Goal: Task Accomplishment & Management: Complete application form

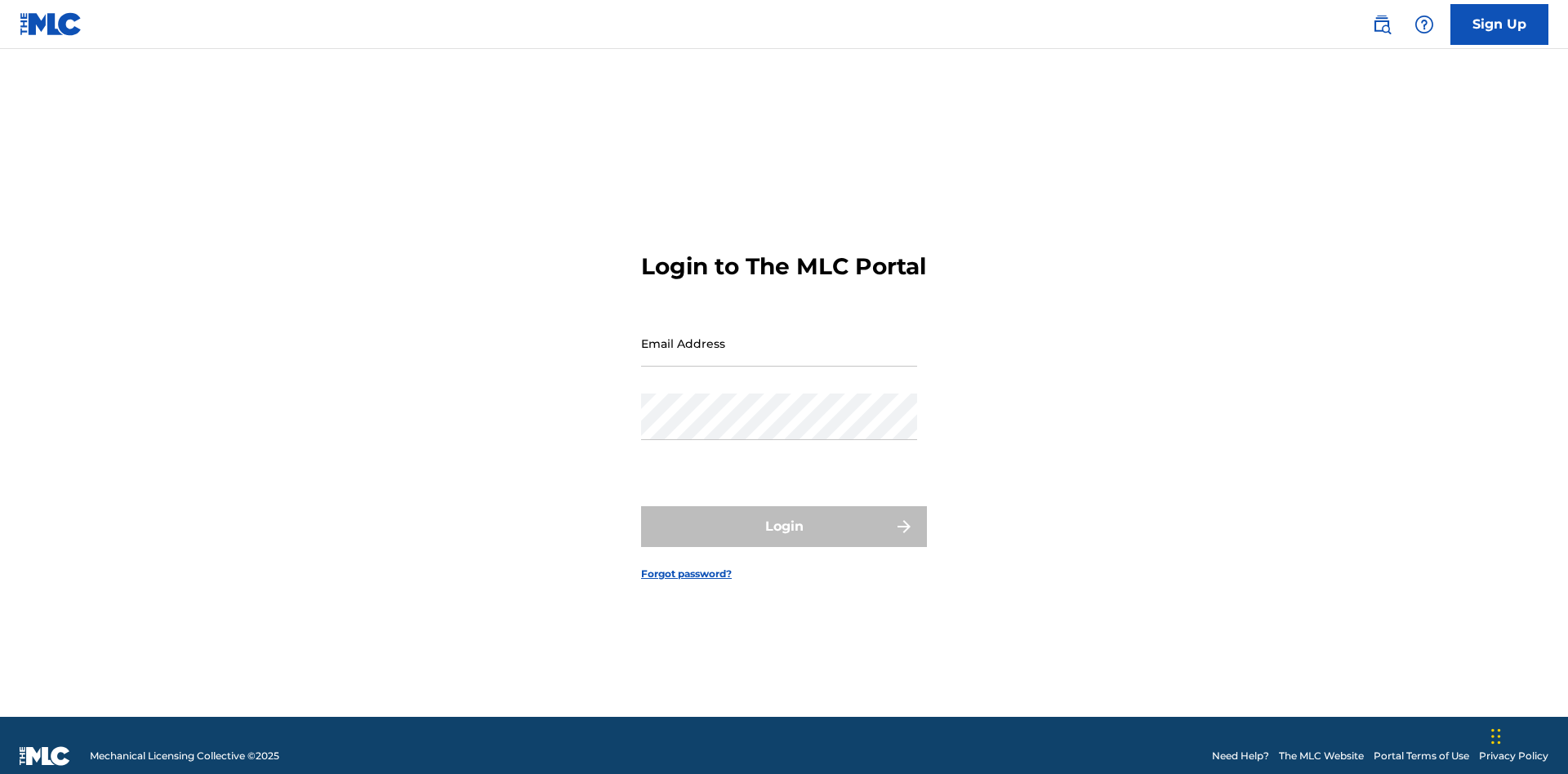
scroll to position [21, 0]
click at [1500, 24] on link "Sign Up" at bounding box center [1500, 24] width 98 height 41
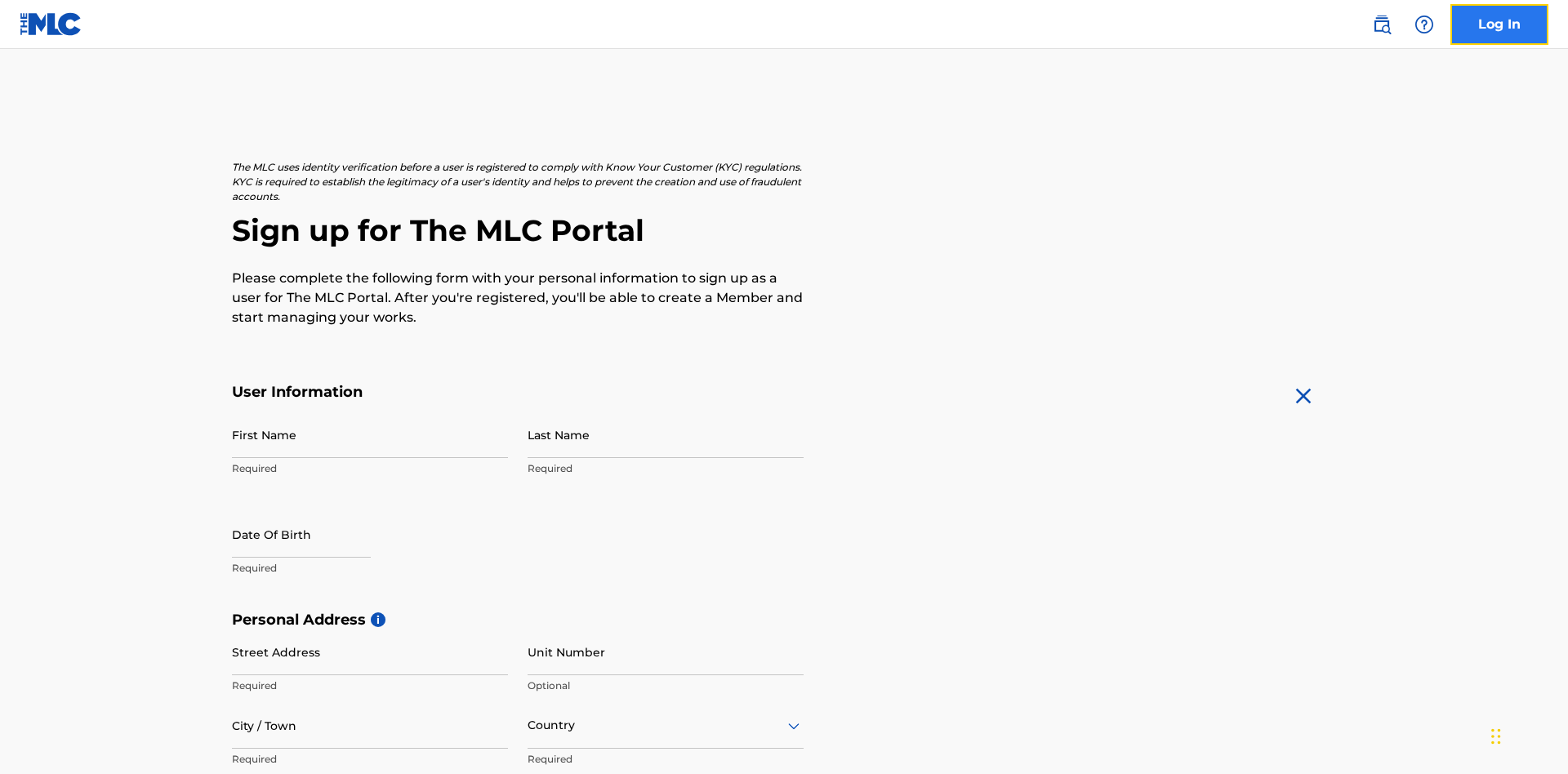
scroll to position [313, 0]
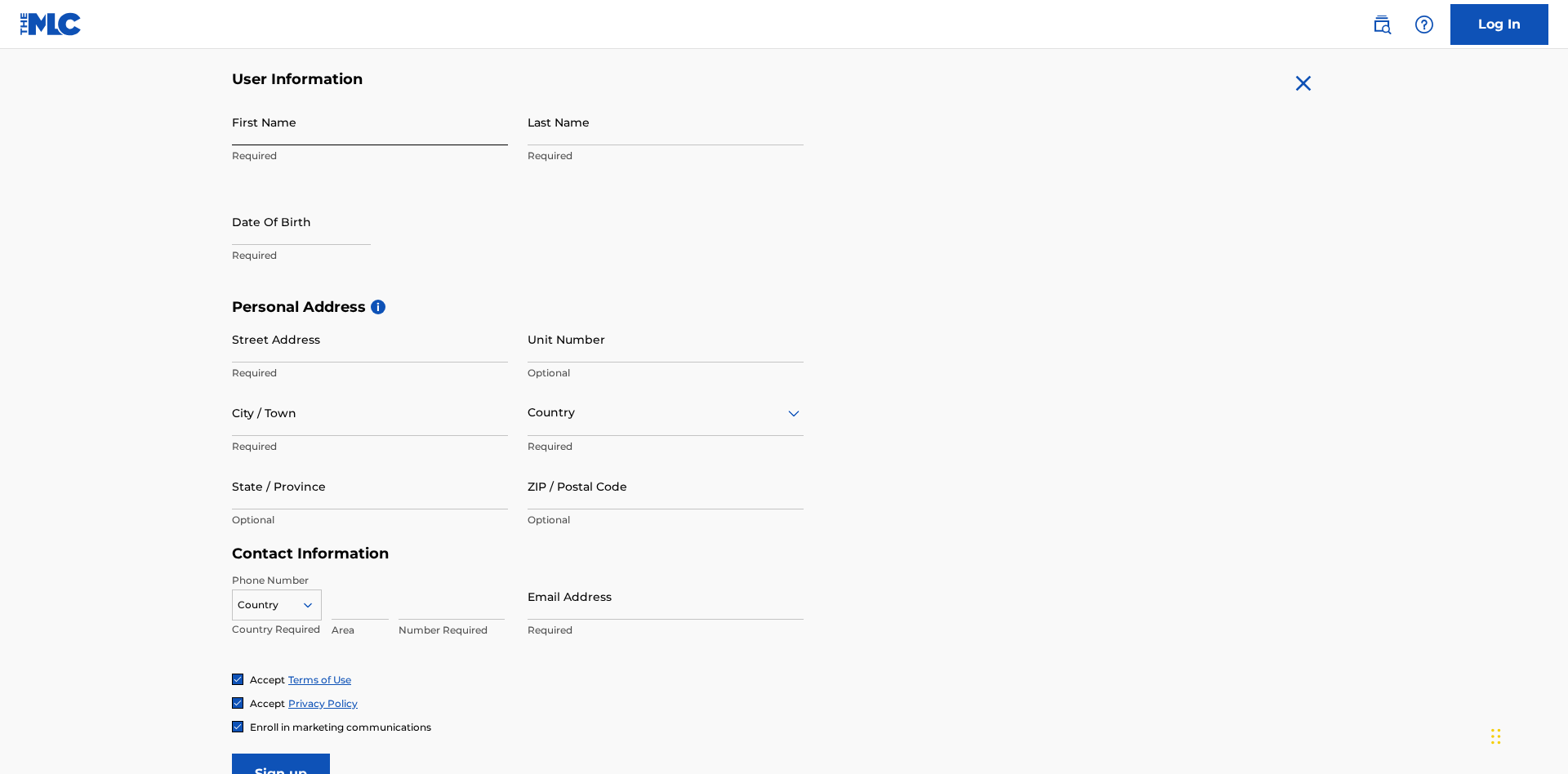
click at [370, 122] on input "First Name" at bounding box center [370, 122] width 276 height 46
type input "Nicole"
click at [665, 122] on input "Last Name" at bounding box center [665, 122] width 276 height 46
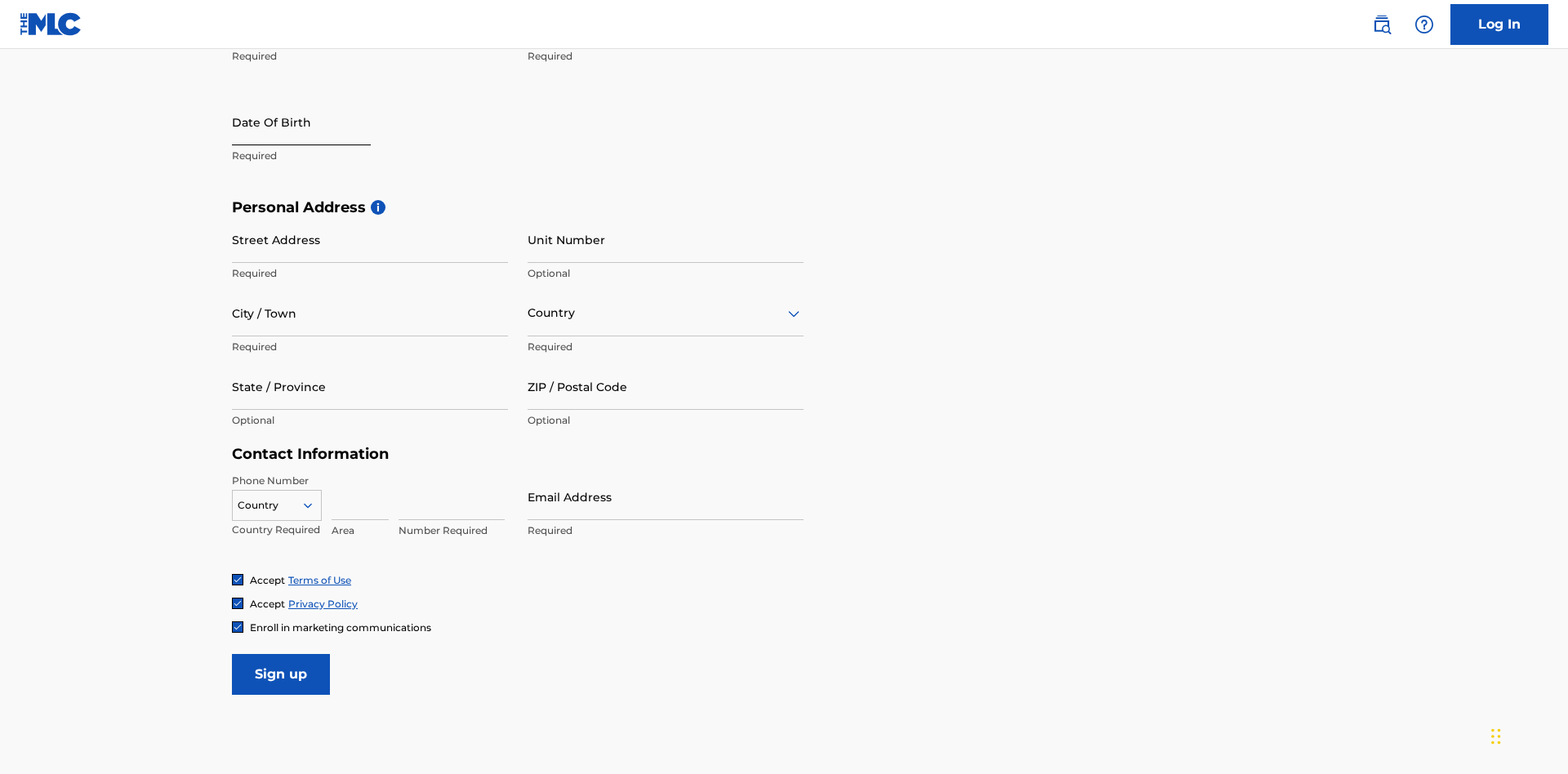
type input "Ribble"
click at [314, 123] on input "text" at bounding box center [301, 122] width 138 height 46
select select "8"
select select "2025"
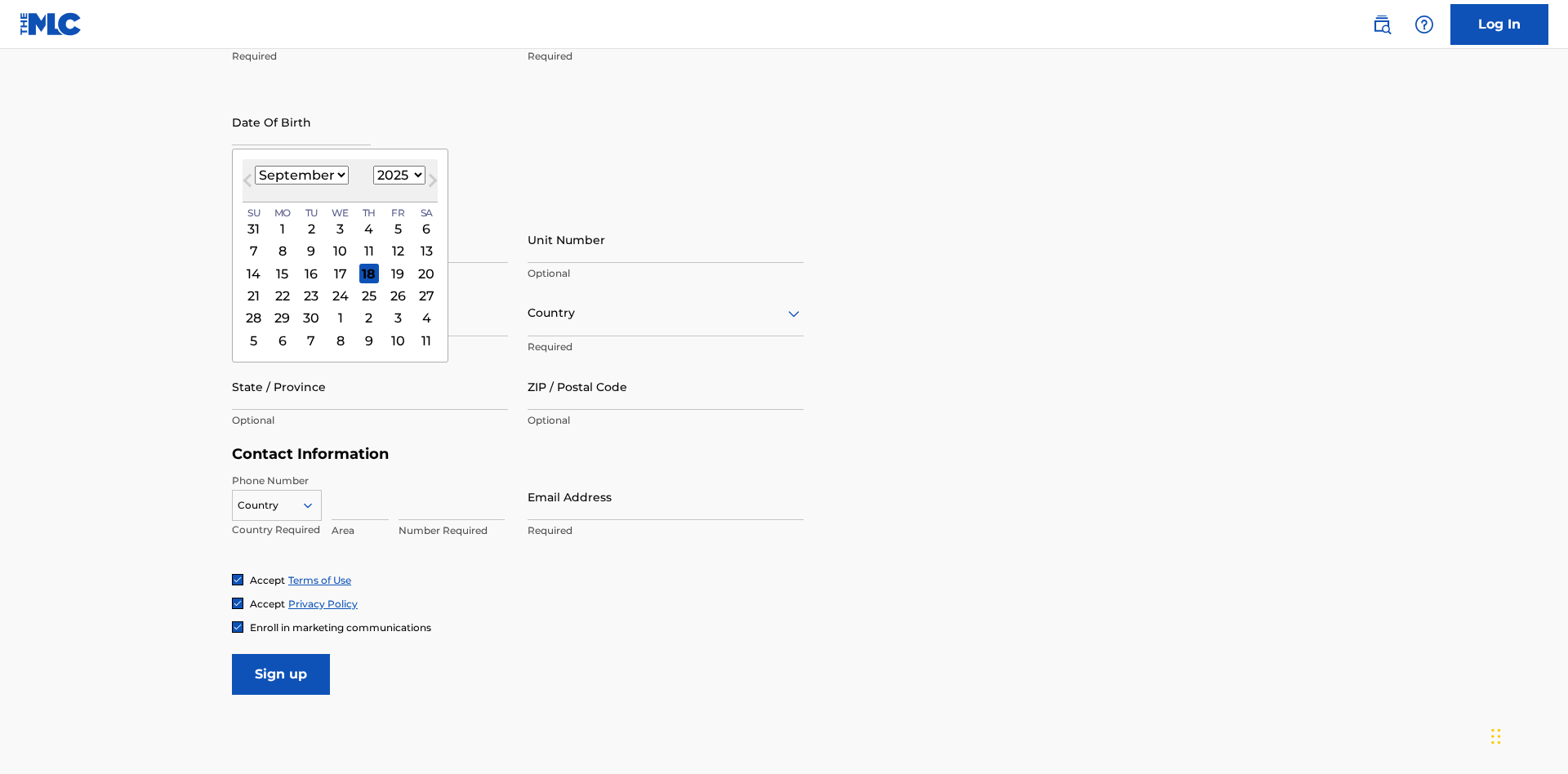
click at [301, 175] on select "January February March April May June July August September October November De…" at bounding box center [301, 175] width 94 height 19
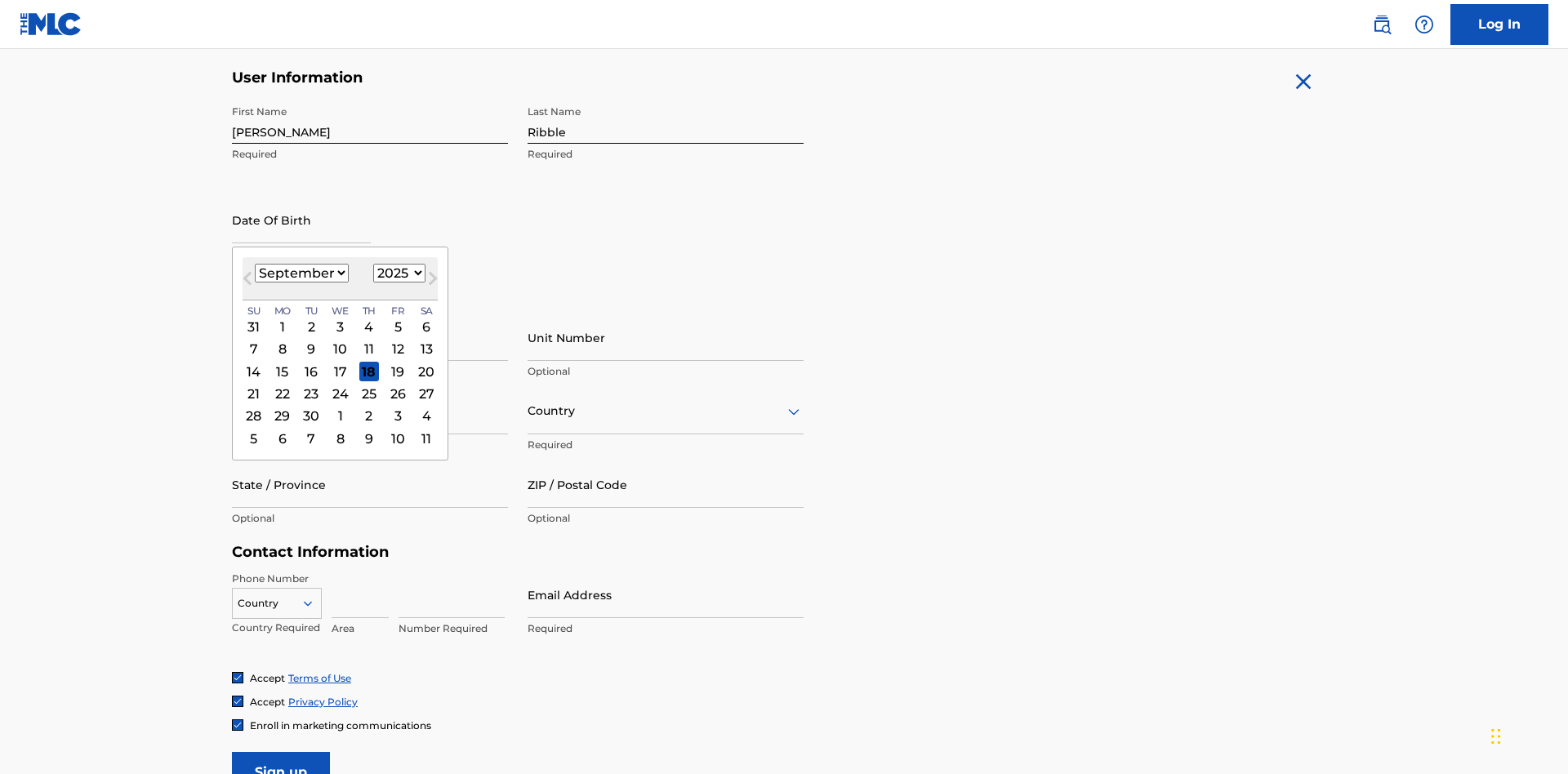
select select "0"
click at [397, 273] on select "1900 1901 1902 1903 1904 1905 1906 1907 1908 1909 1910 1911 1912 1913 1914 1915…" at bounding box center [399, 273] width 52 height 19
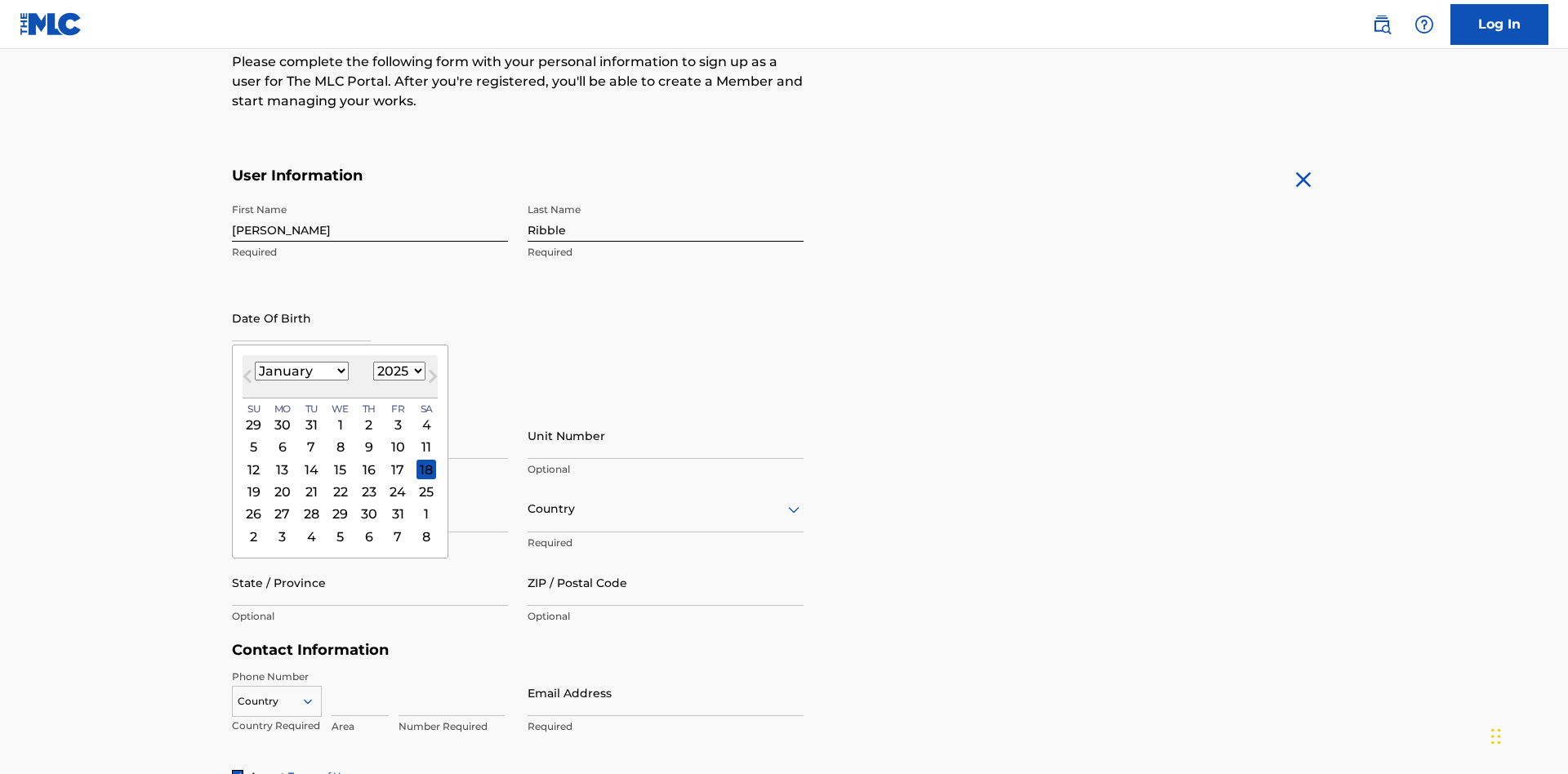
select select "1985"
click at [397, 371] on select "1900 1901 1902 1903 1904 1905 1906 1907 1908 1909 1910 1911 1912 1913 1914 1915…" at bounding box center [399, 371] width 52 height 19
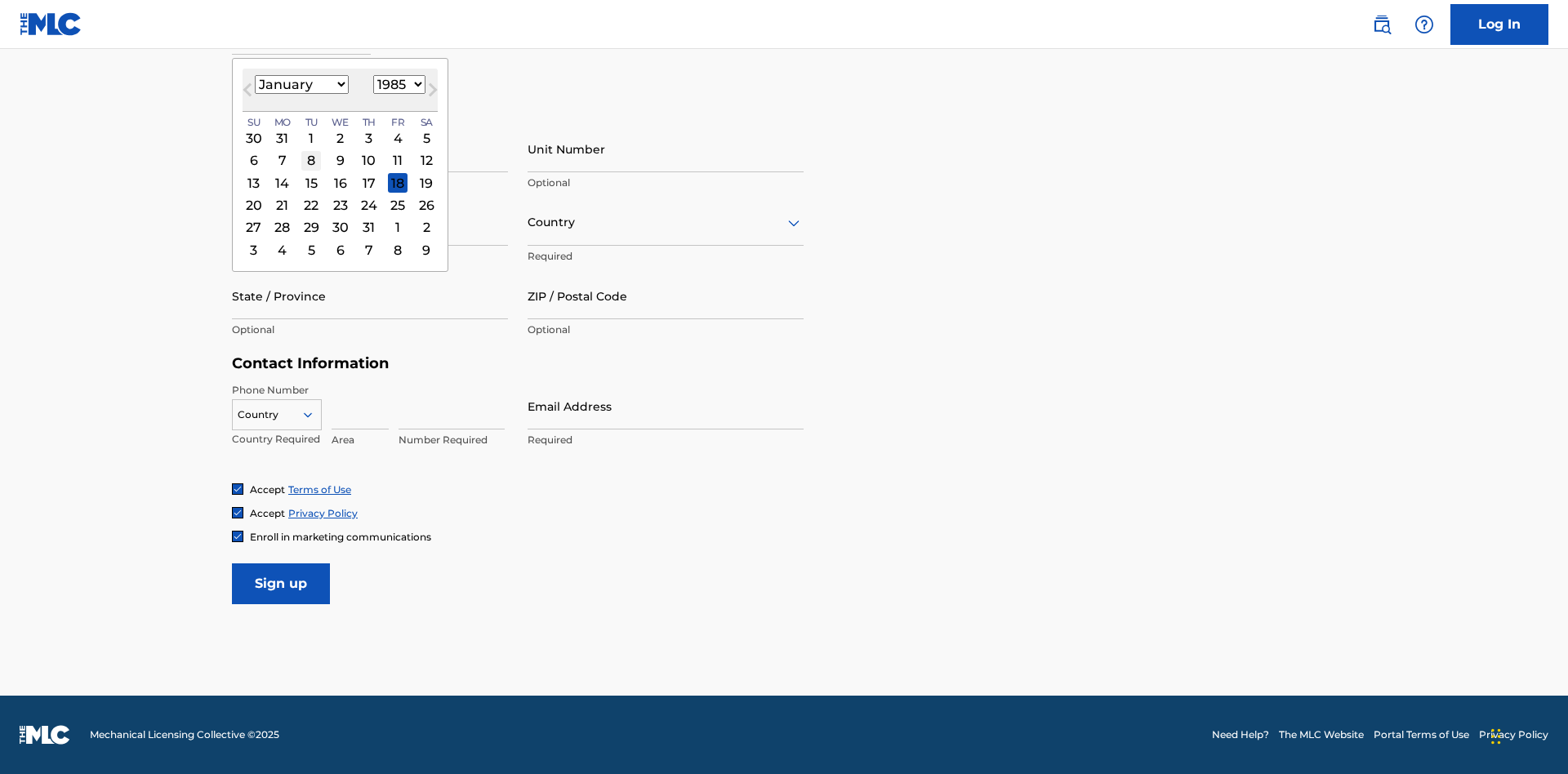
click at [311, 160] on div "8" at bounding box center [311, 160] width 19 height 19
type input "January 8 1985"
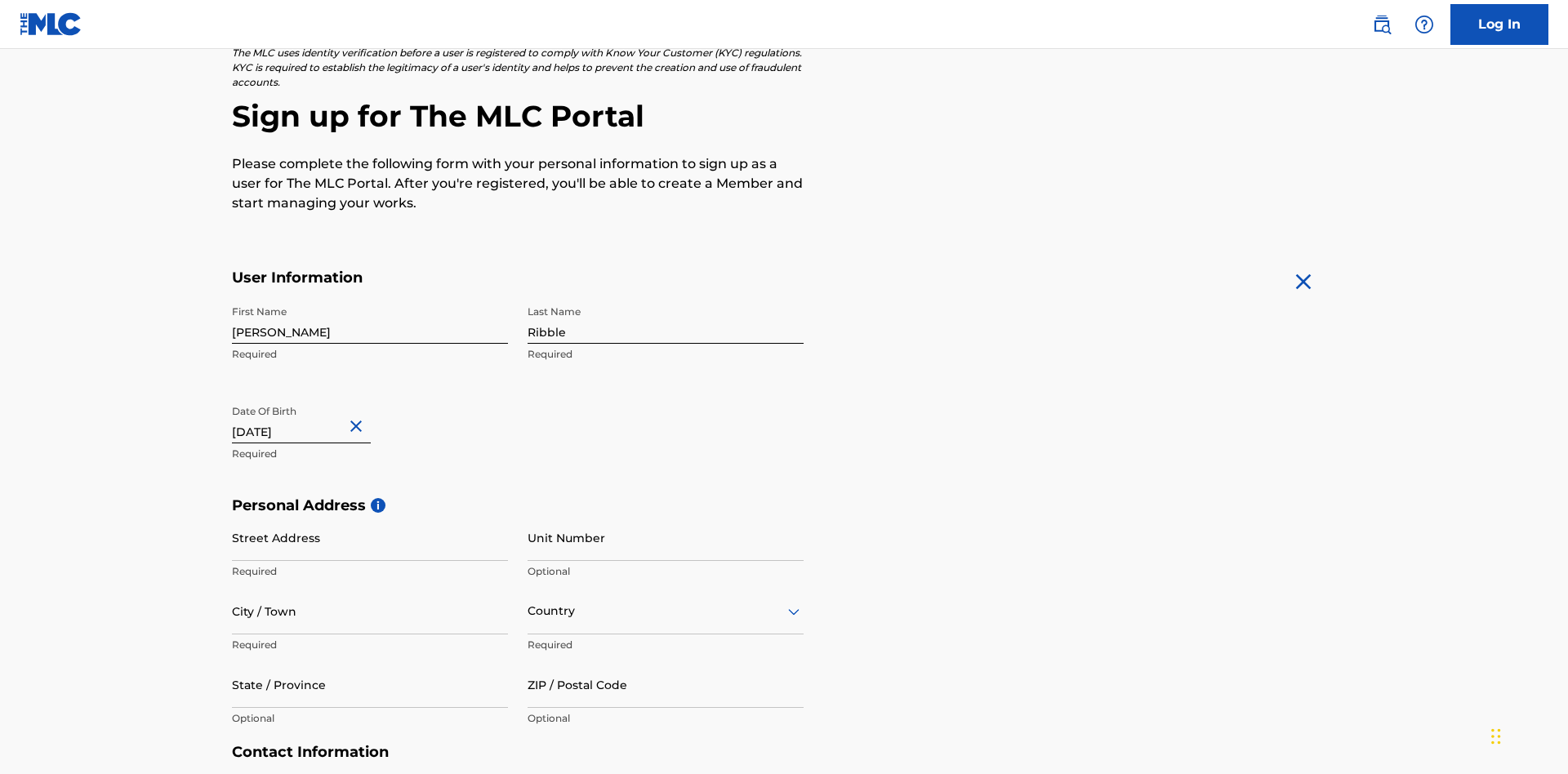
scroll to position [503, 0]
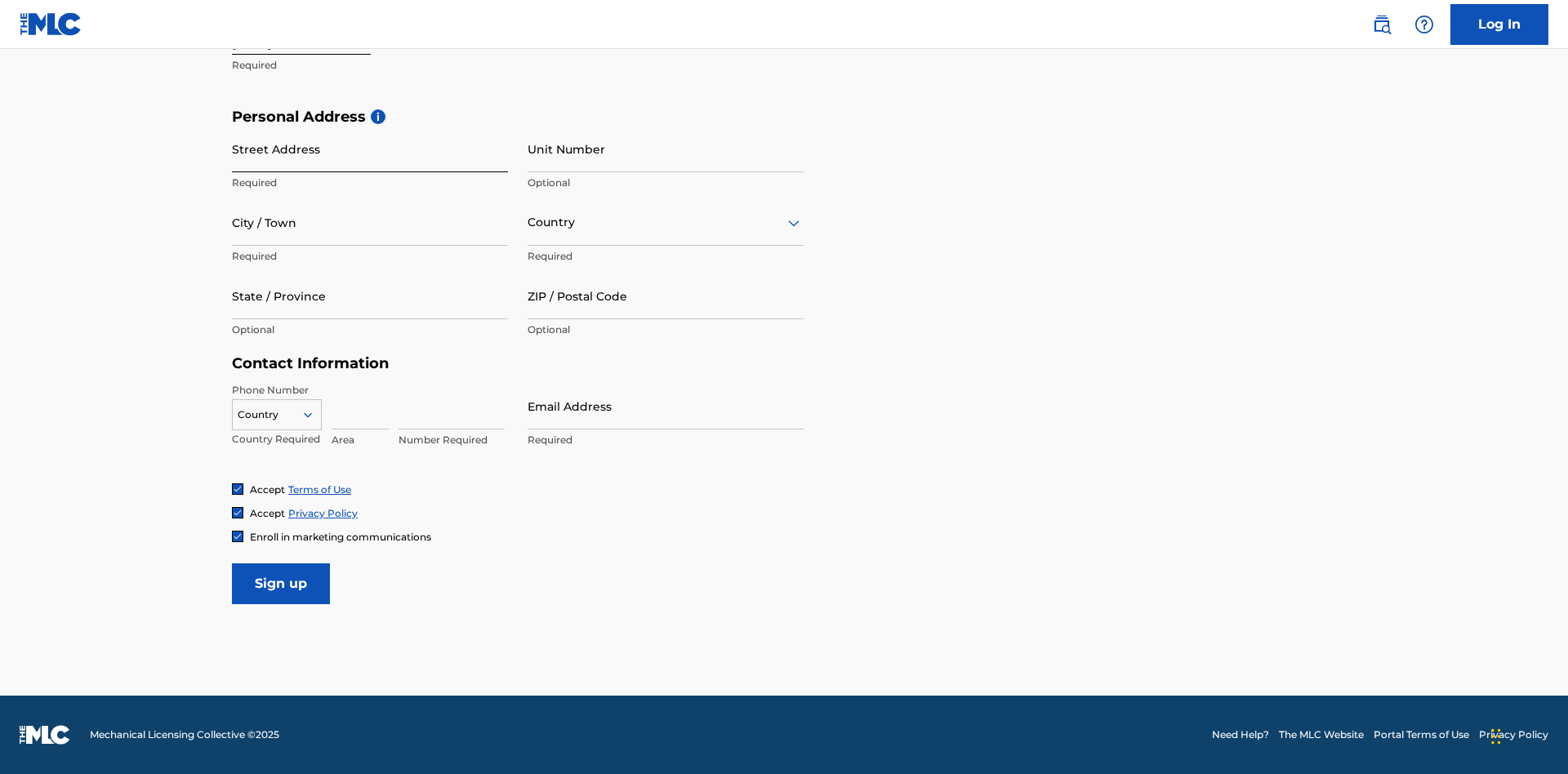
click at [370, 149] on input "Street Address" at bounding box center [370, 149] width 276 height 46
type input "9909 Elks Run Rd"
click at [370, 222] on input "City / Town" at bounding box center [370, 222] width 276 height 46
type input "Roseville"
click at [529, 222] on input "text" at bounding box center [529, 222] width 3 height 17
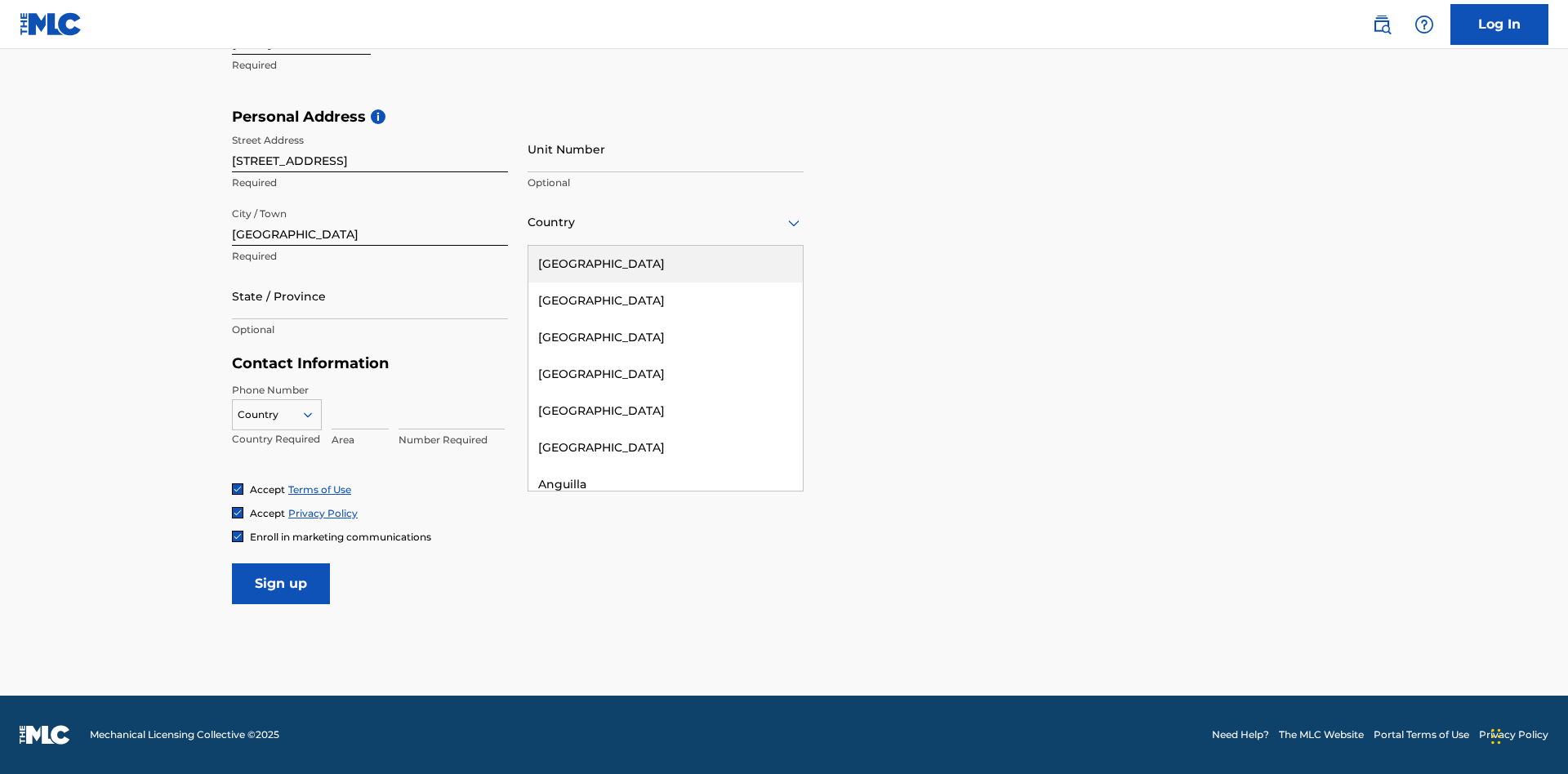
click at [665, 263] on div "United States" at bounding box center [665, 264] width 274 height 37
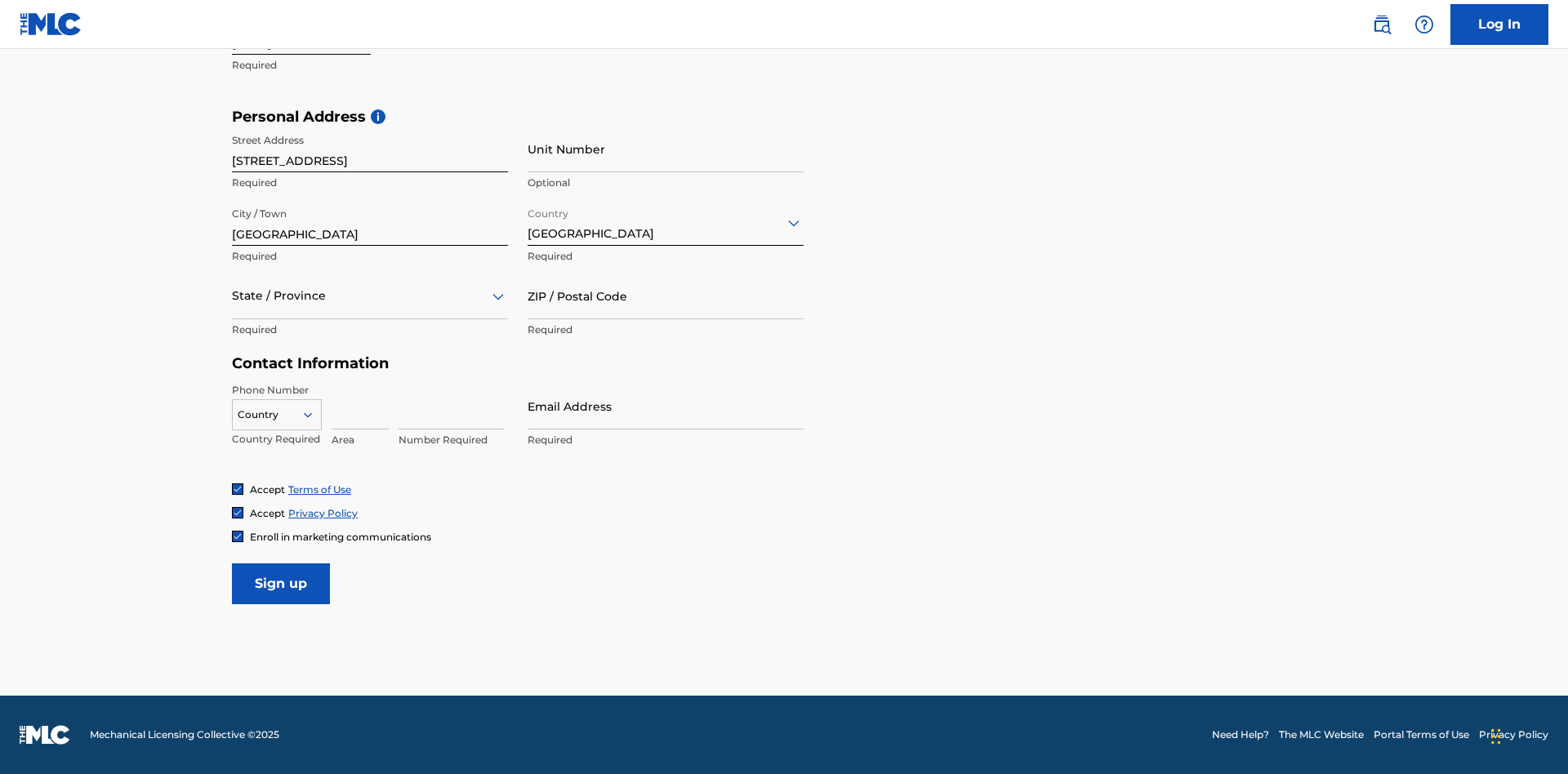
click at [370, 295] on div at bounding box center [370, 296] width 276 height 20
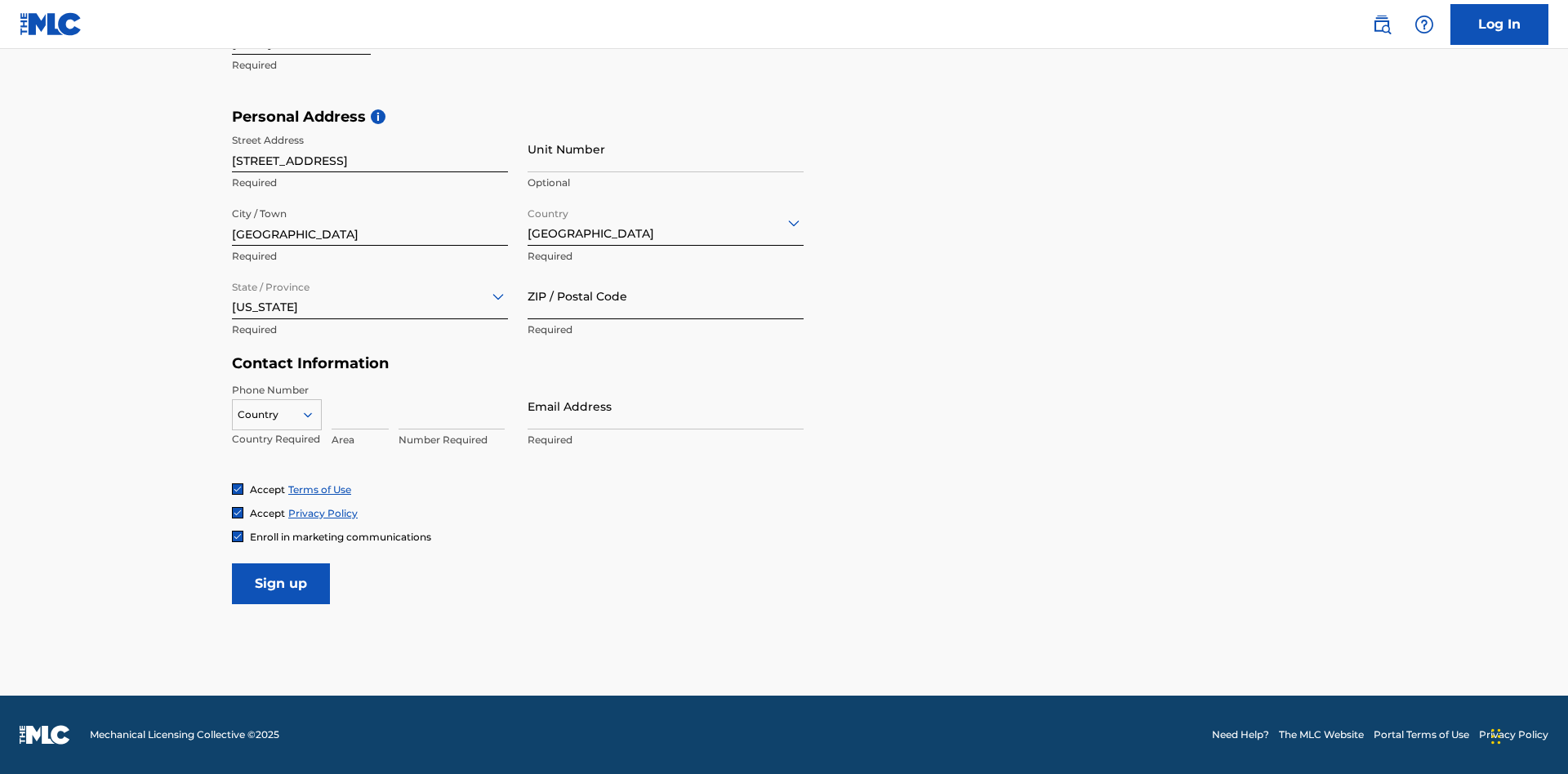
click at [665, 295] on input "ZIP / Postal Code" at bounding box center [665, 295] width 276 height 46
type input "43777"
click at [314, 414] on icon at bounding box center [307, 414] width 14 height 14
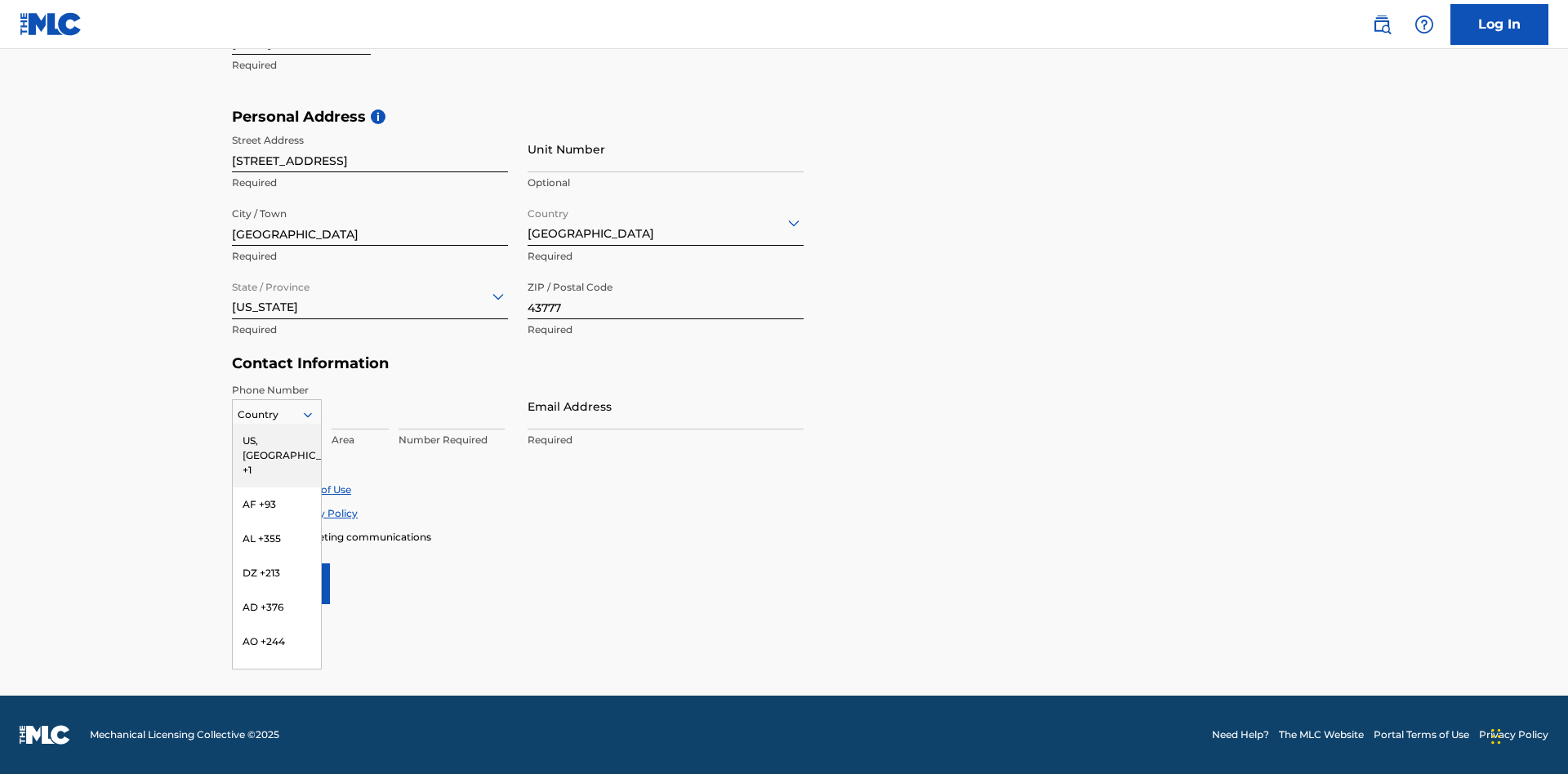
click at [277, 440] on div "US, CA +1" at bounding box center [277, 455] width 88 height 63
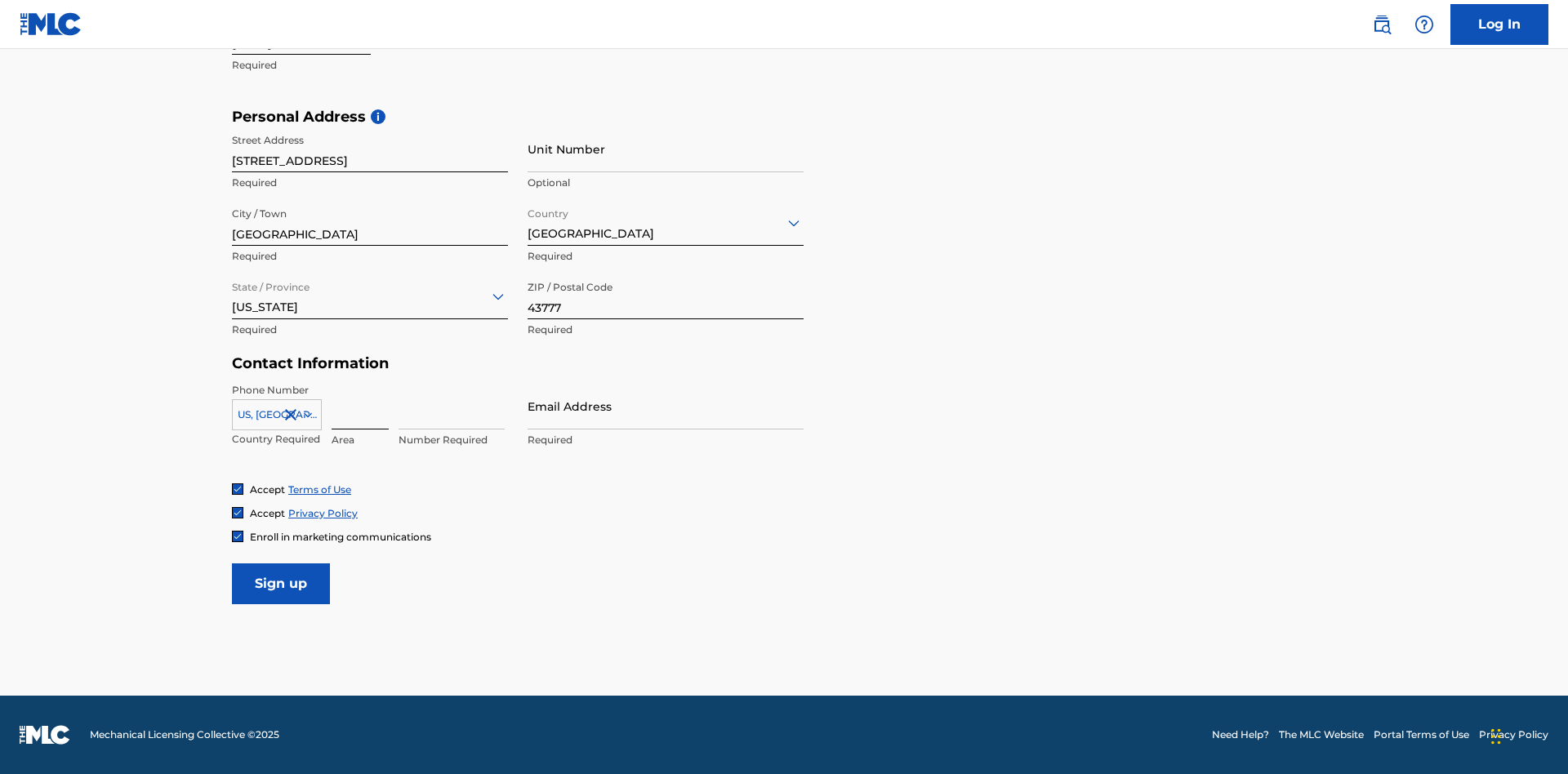
click at [361, 406] on input at bounding box center [361, 406] width 57 height 46
type input "740"
click at [452, 406] on input at bounding box center [452, 406] width 106 height 46
type input "8086351"
click at [665, 406] on input "Email Address" at bounding box center [665, 406] width 276 height 46
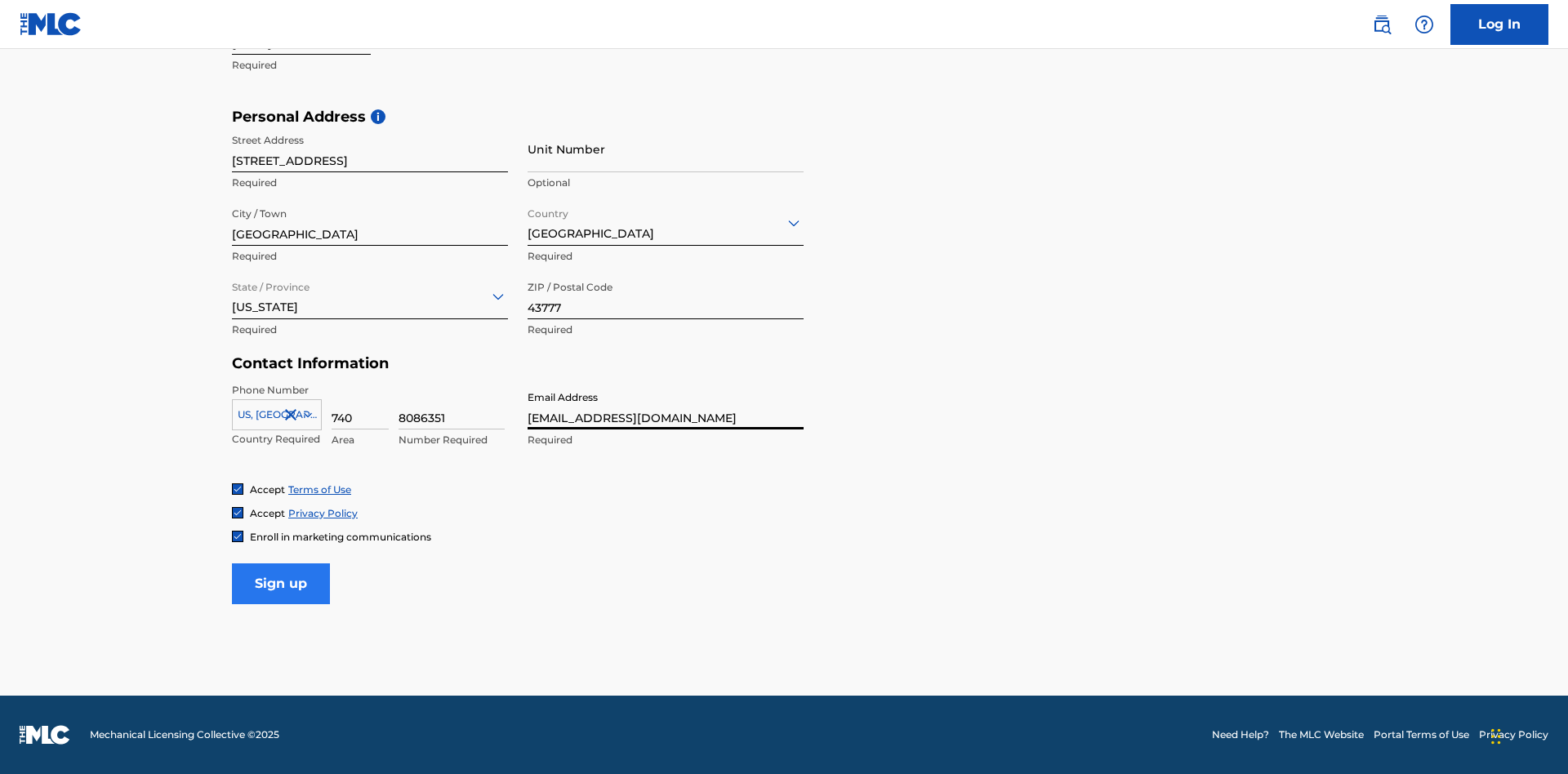
type input "[EMAIL_ADDRESS][DOMAIN_NAME]"
click at [281, 583] on input "Sign up" at bounding box center [281, 583] width 98 height 41
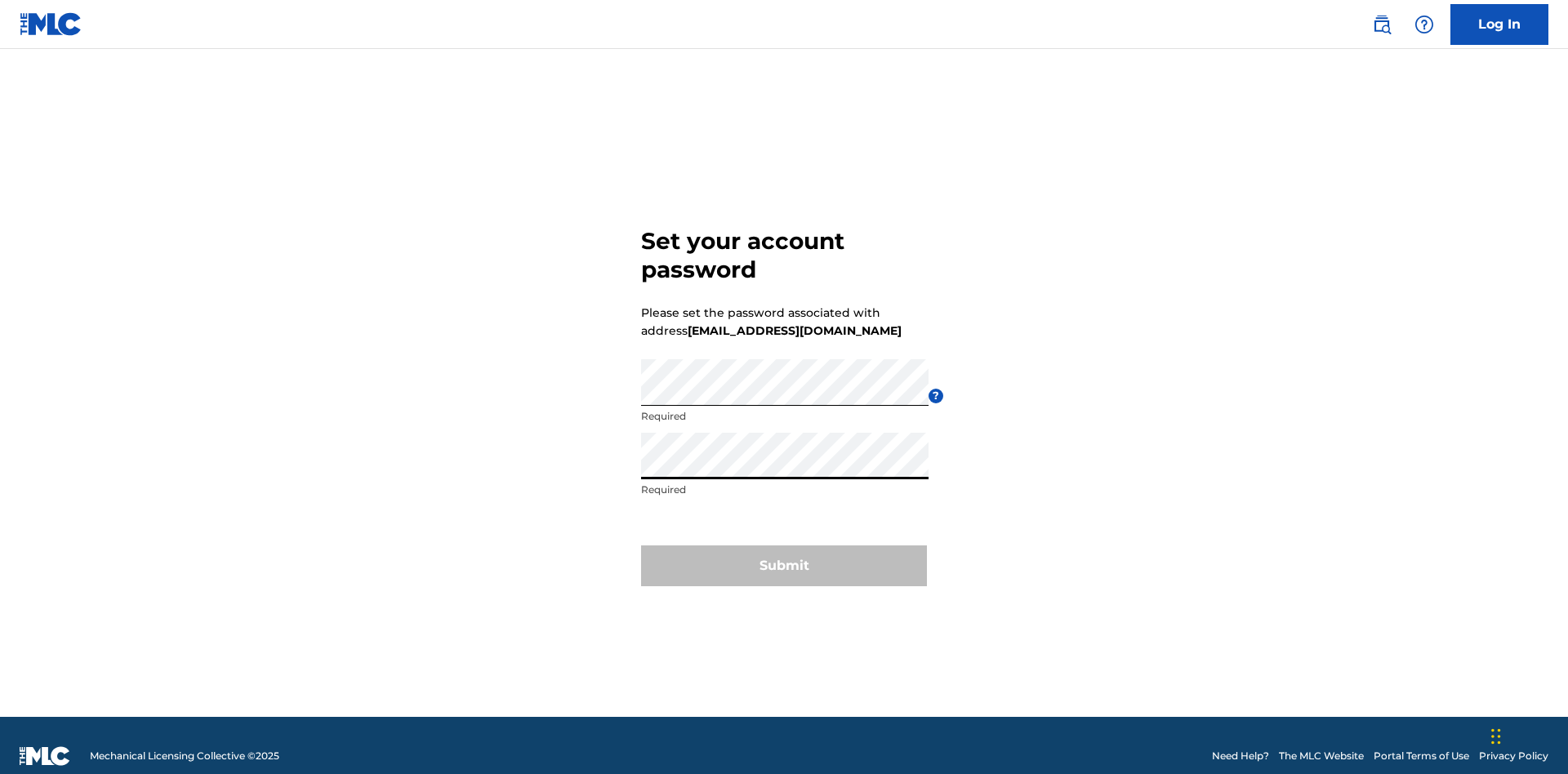
click at [784, 555] on button "Submit" at bounding box center [784, 566] width 286 height 41
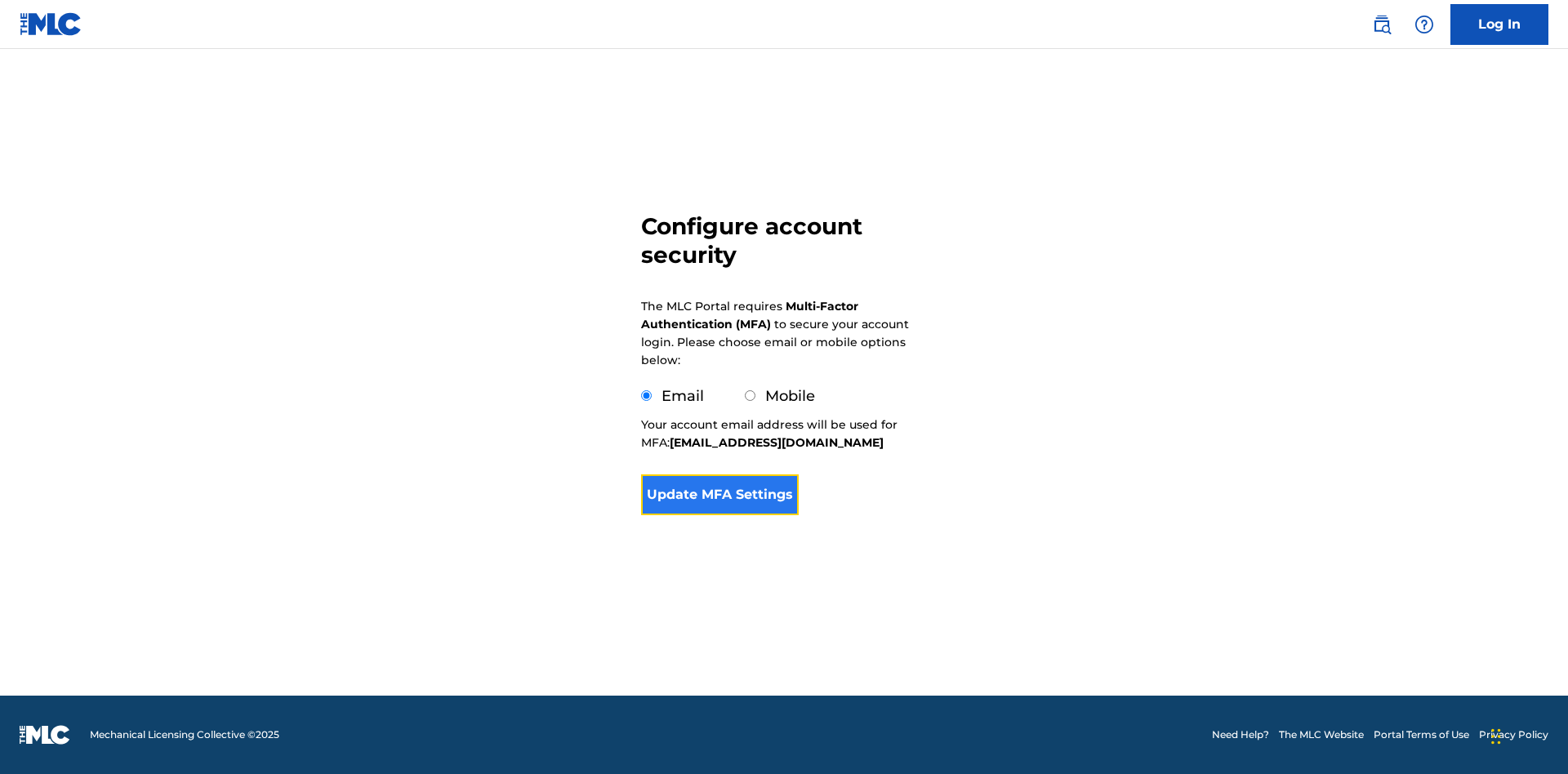
click at [719, 515] on button "Update MFA Settings" at bounding box center [719, 495] width 158 height 41
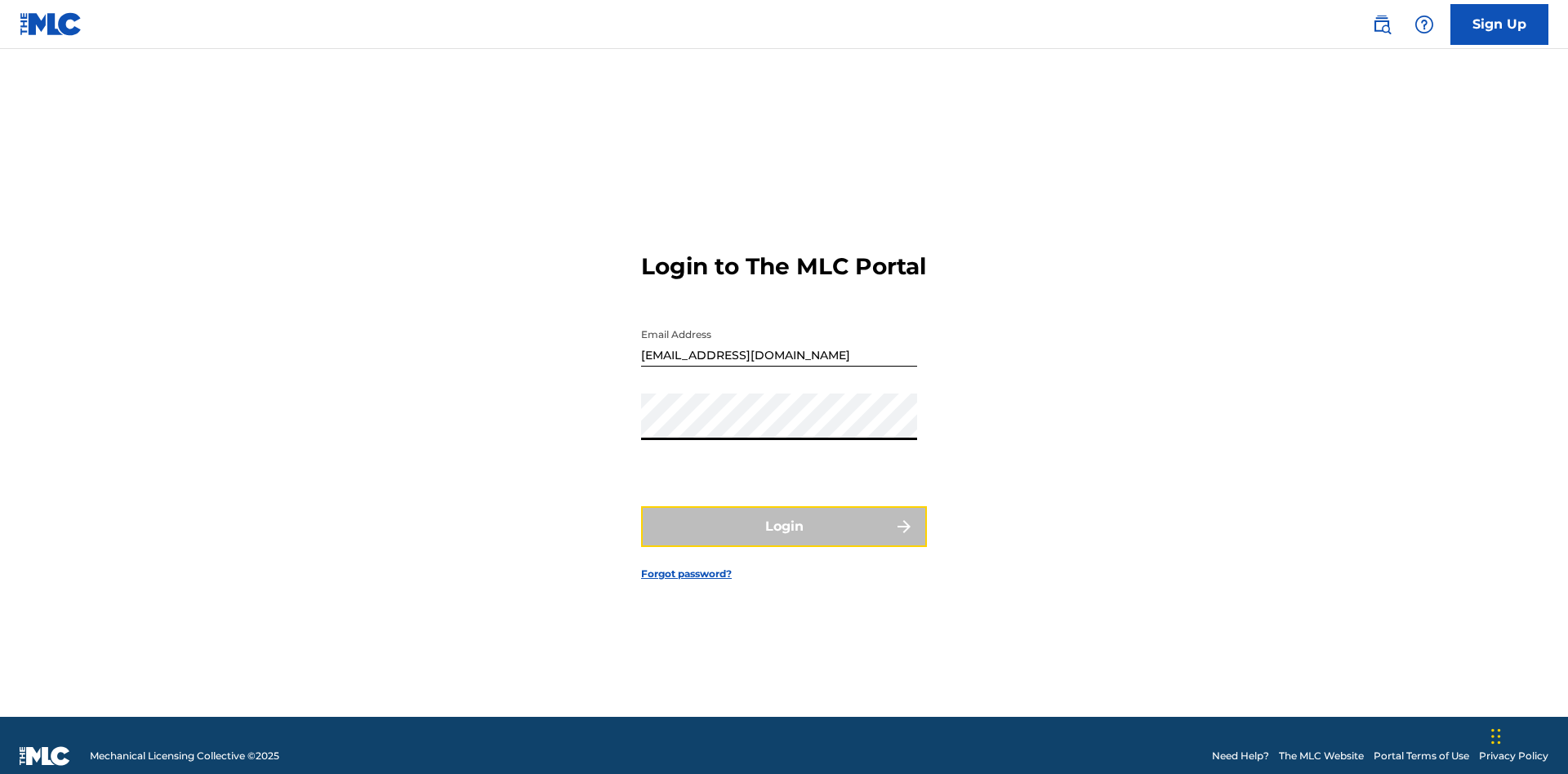
click at [784, 519] on button "Login" at bounding box center [784, 527] width 286 height 41
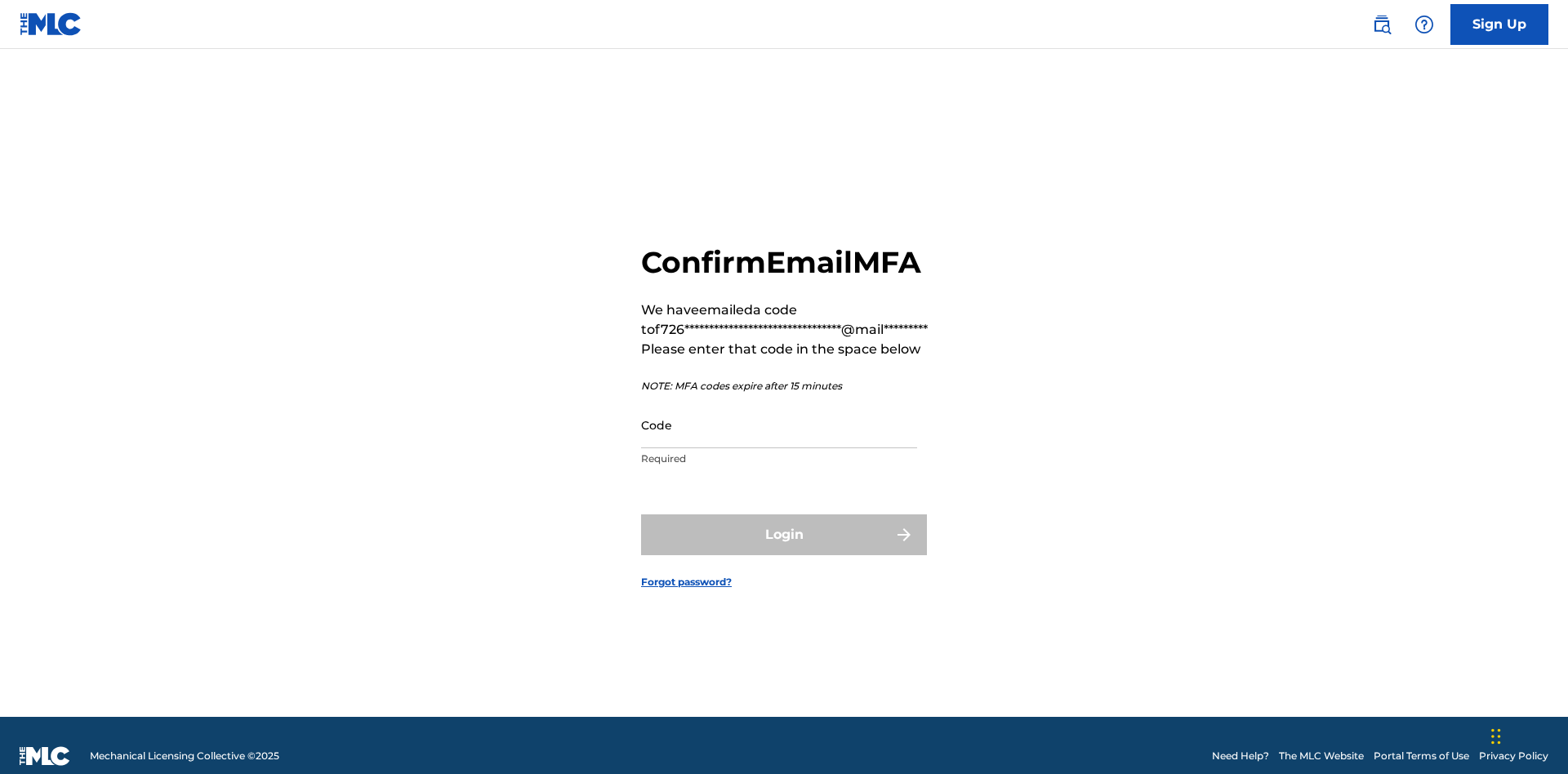
scroll to position [21, 0]
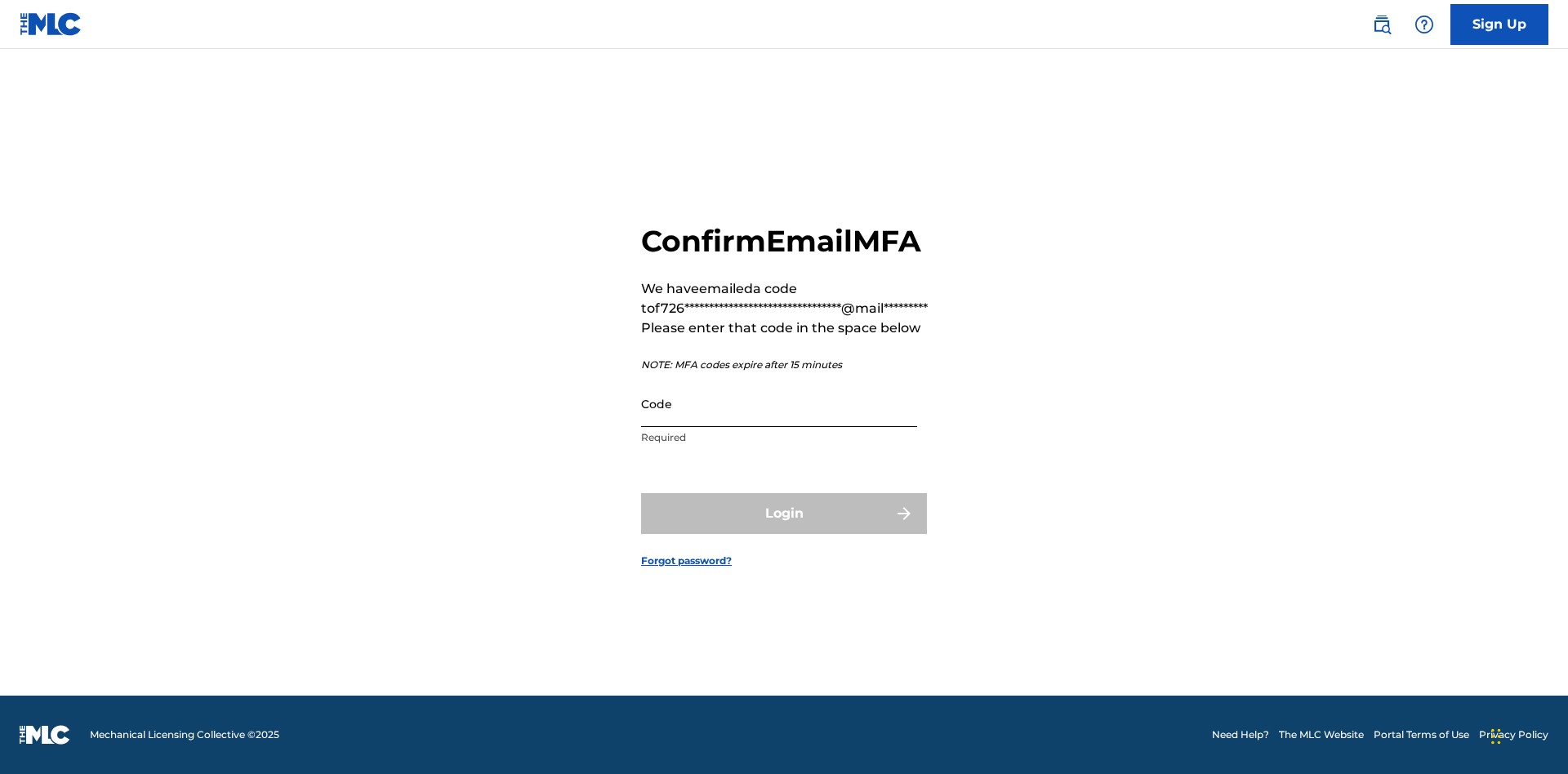
click at [779, 421] on input "Code" at bounding box center [779, 403] width 276 height 46
type input "196014"
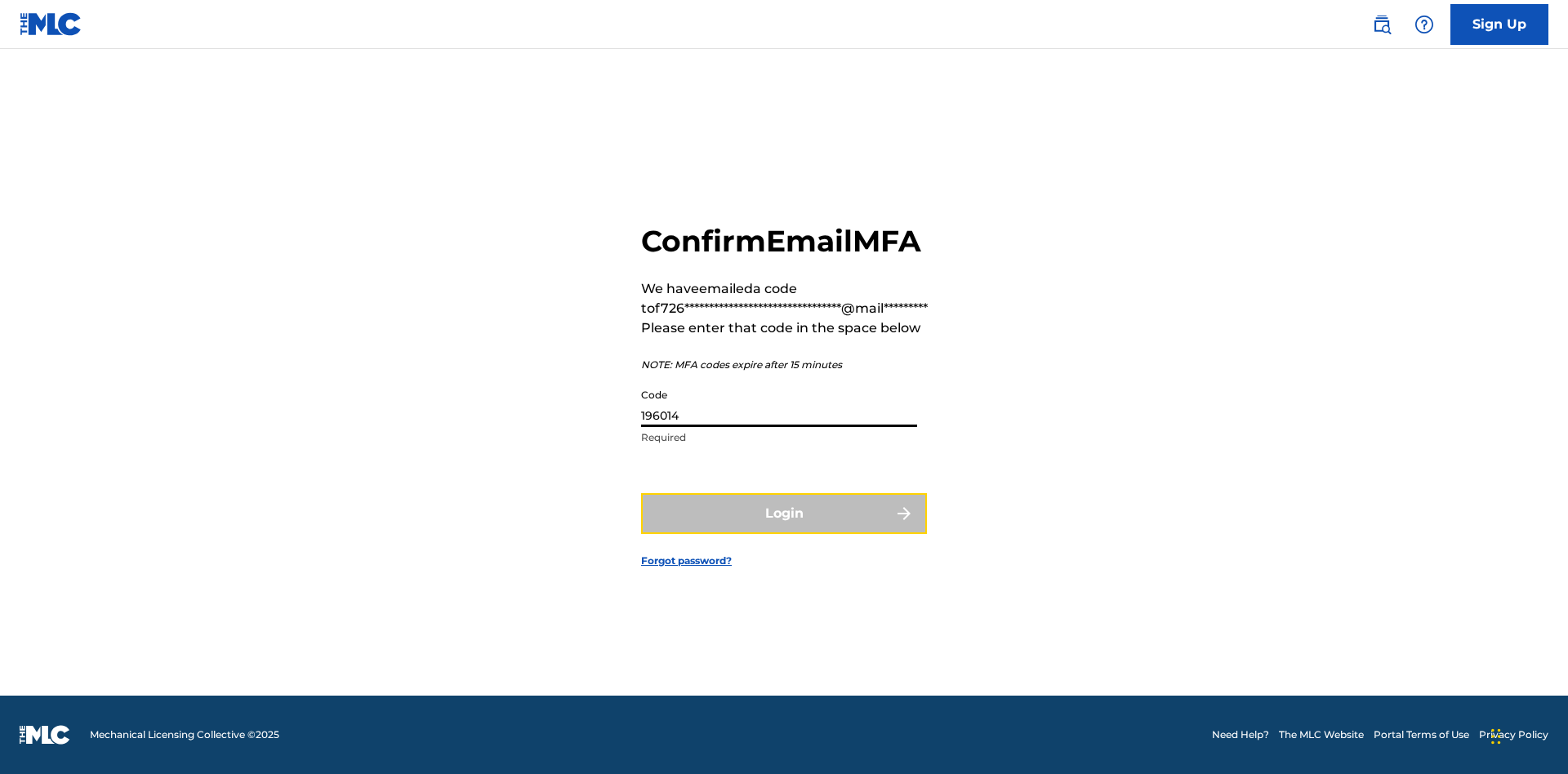
click at [784, 532] on button "Login" at bounding box center [784, 513] width 286 height 41
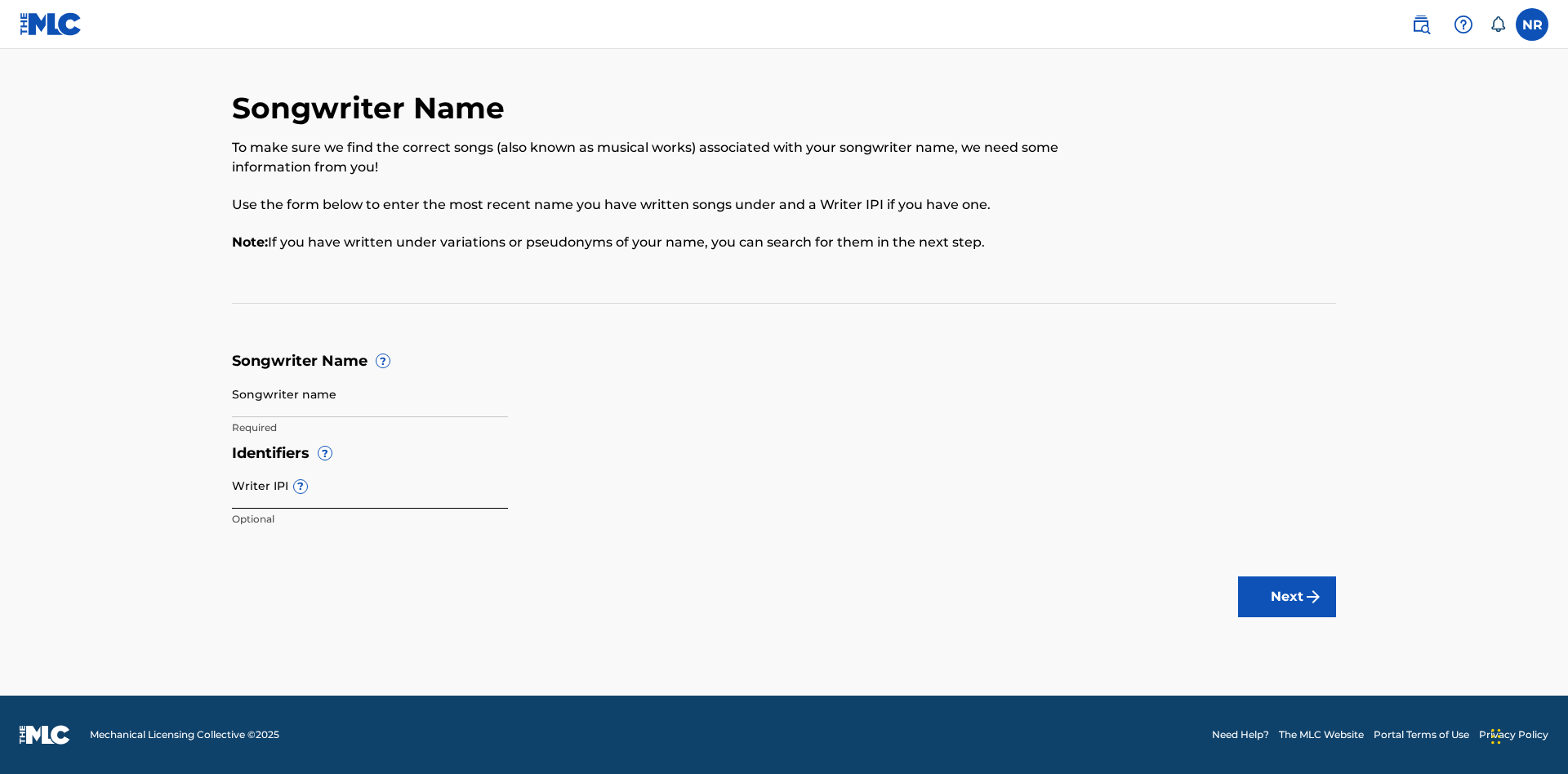
click at [370, 393] on input "Songwriter name" at bounding box center [370, 393] width 276 height 46
click at [370, 485] on input "Writer IPI ?" at bounding box center [370, 485] width 276 height 46
